Goal: Task Accomplishment & Management: Manage account settings

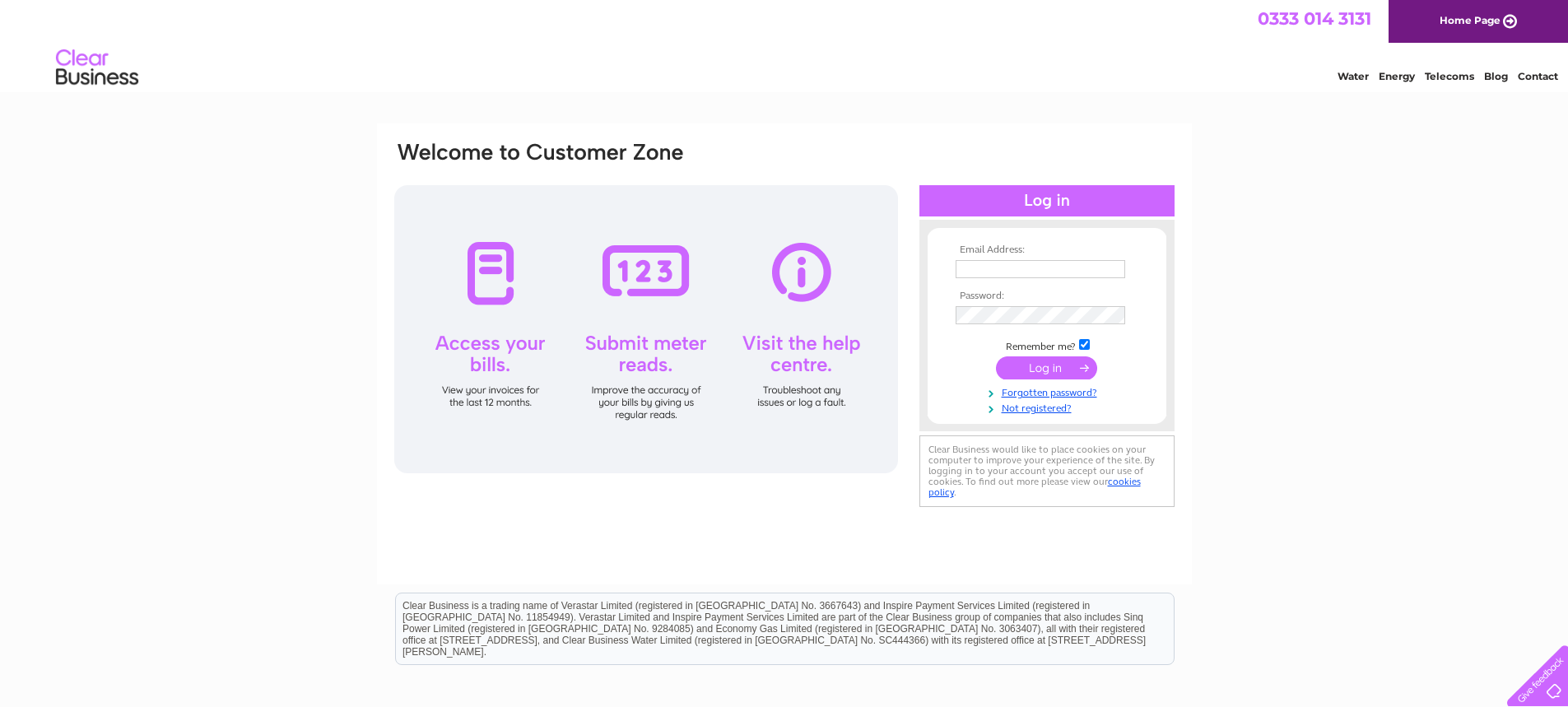
type input "guy@covebayhotel.co.uk"
click at [1036, 368] on input "submit" at bounding box center [1046, 369] width 101 height 23
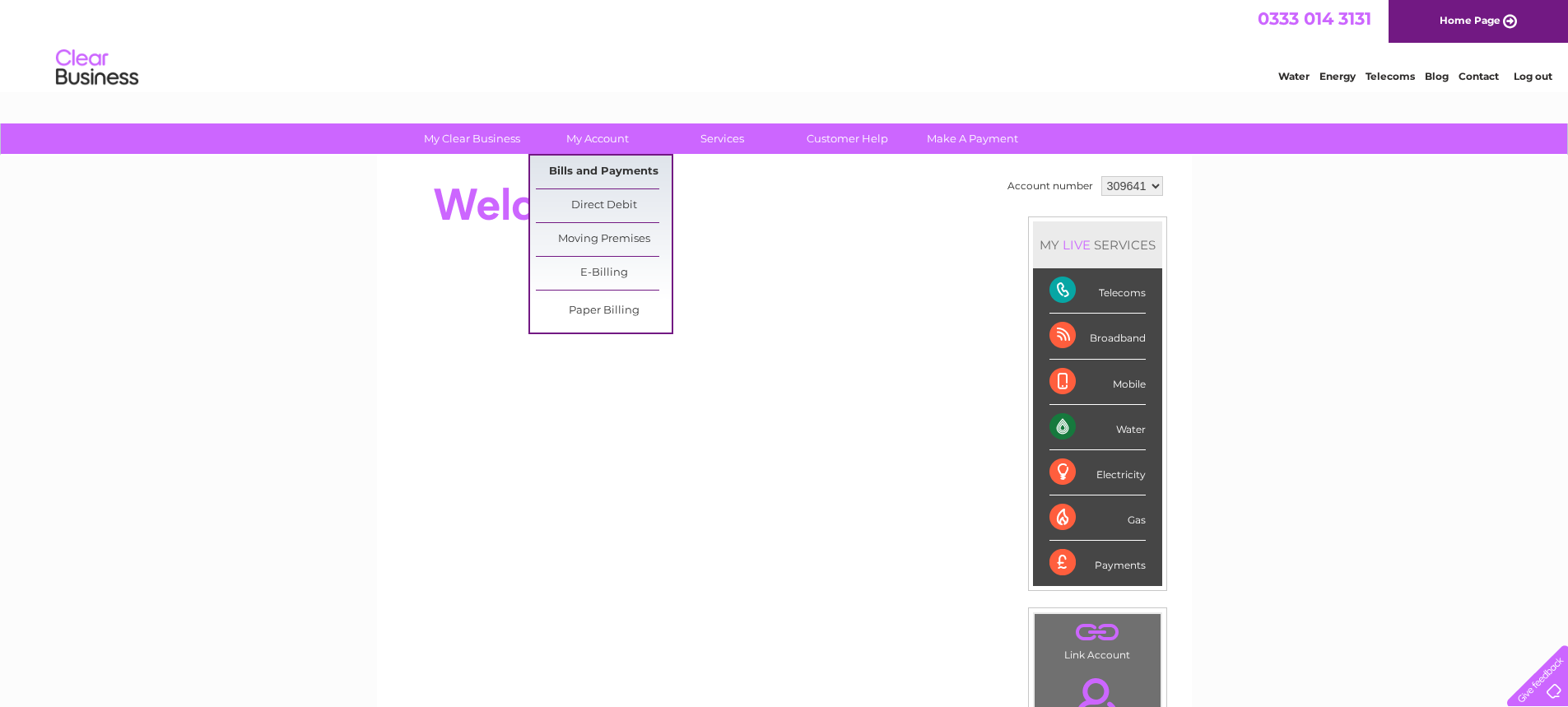
click at [598, 166] on link "Bills and Payments" at bounding box center [604, 172] width 136 height 33
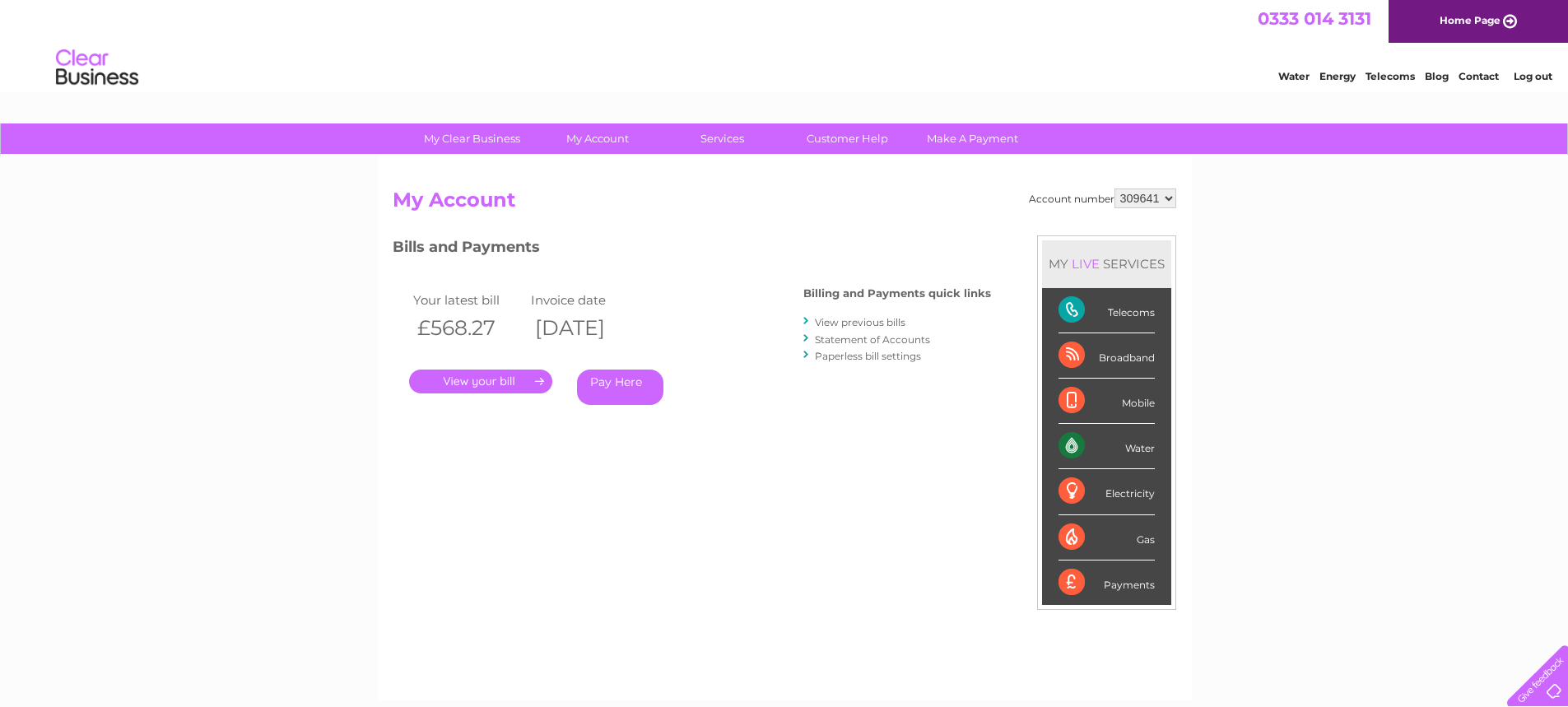
click at [493, 384] on link "." at bounding box center [481, 381] width 144 height 24
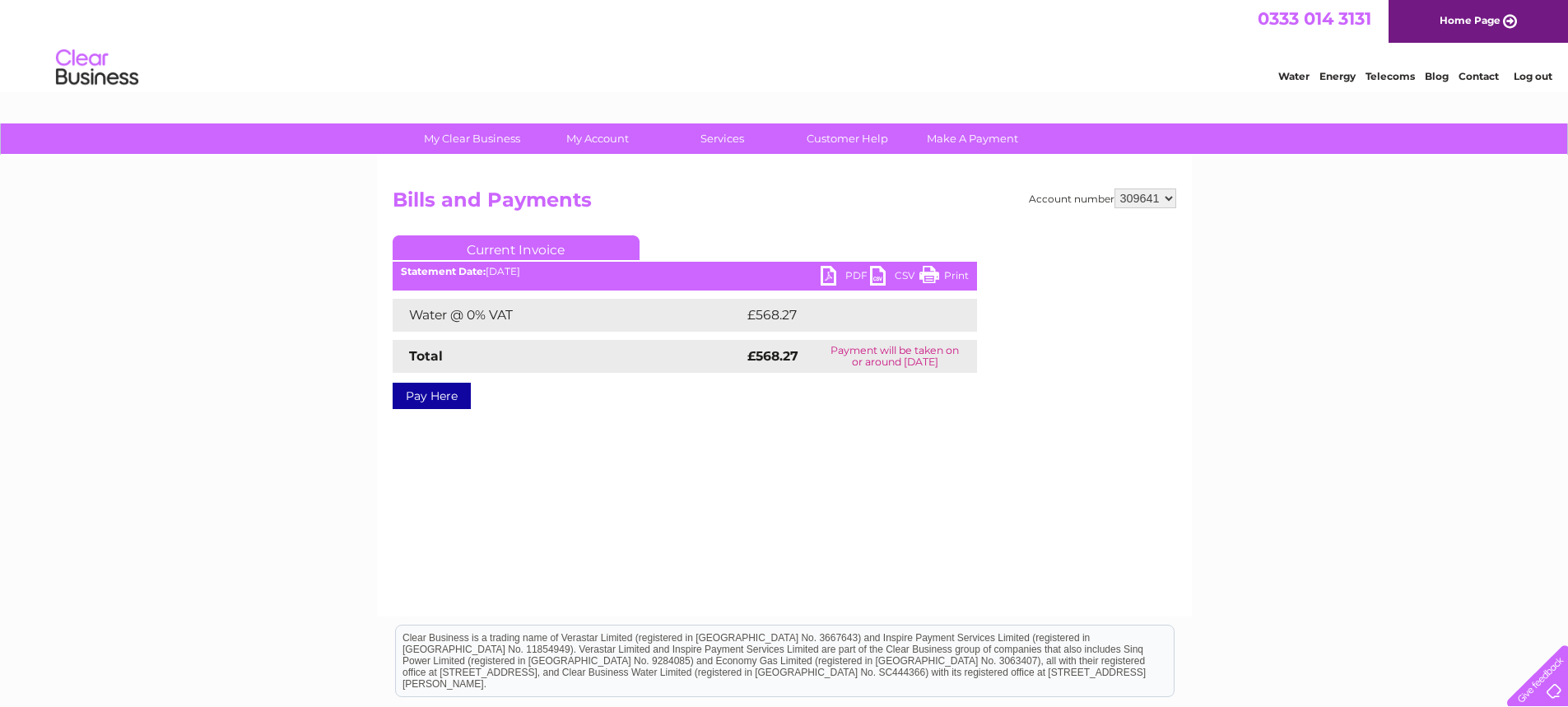
click at [837, 276] on link "PDF" at bounding box center [845, 277] width 49 height 24
